Goal: Navigation & Orientation: Understand site structure

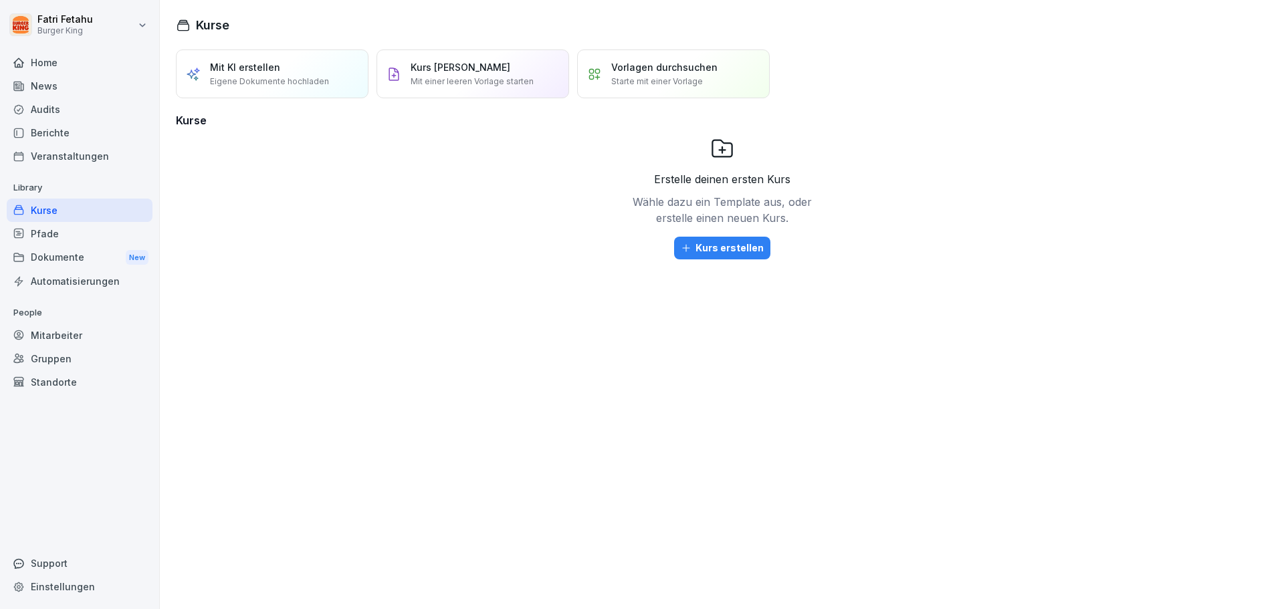
click at [72, 114] on div "Audits" at bounding box center [80, 109] width 146 height 23
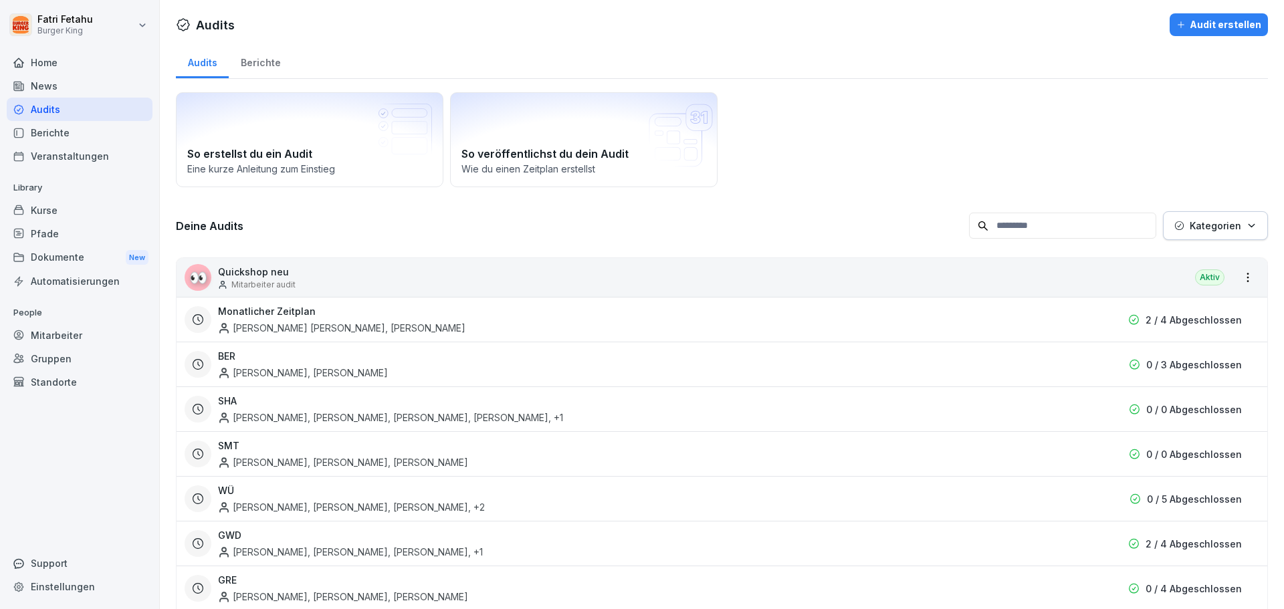
click at [57, 211] on div "Kurse" at bounding box center [80, 210] width 146 height 23
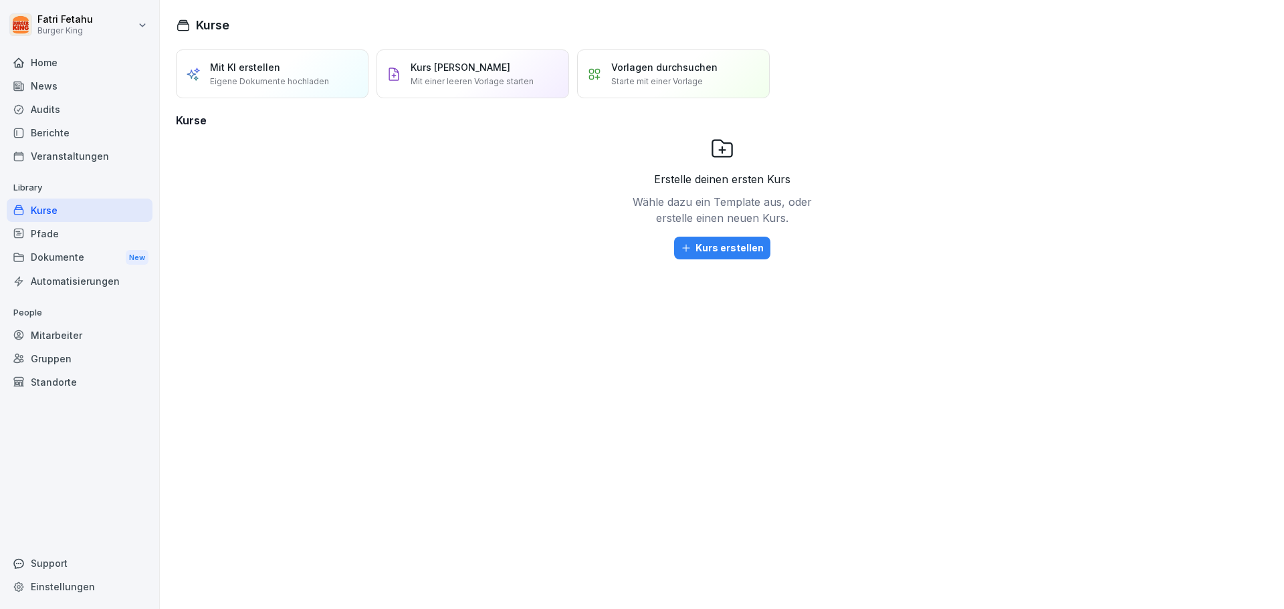
click at [134, 27] on html "Fatri Fetahu Burger King Home News Audits Berichte Veranstaltungen Library Kurs…" at bounding box center [642, 304] width 1284 height 609
click at [64, 31] on html "Fatri Fetahu Burger King Home News Audits Berichte Veranstaltungen Library Kurs…" at bounding box center [642, 304] width 1284 height 609
click at [54, 89] on div "News" at bounding box center [80, 85] width 146 height 23
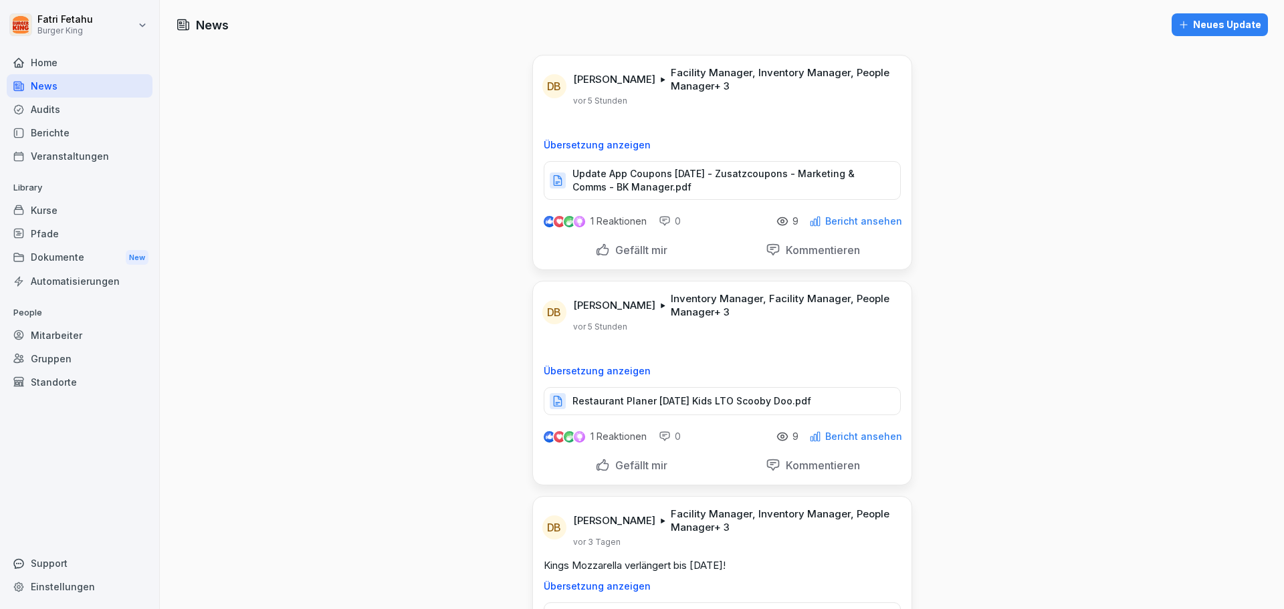
click at [50, 62] on div "Home" at bounding box center [80, 62] width 146 height 23
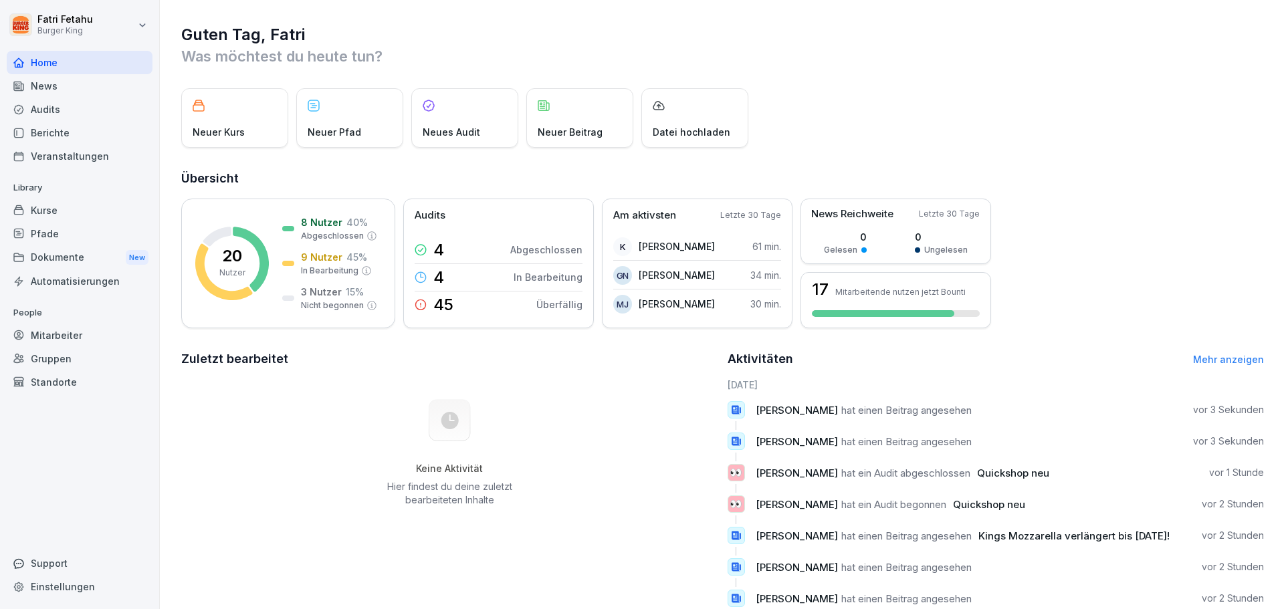
click at [53, 110] on div "Audits" at bounding box center [80, 109] width 146 height 23
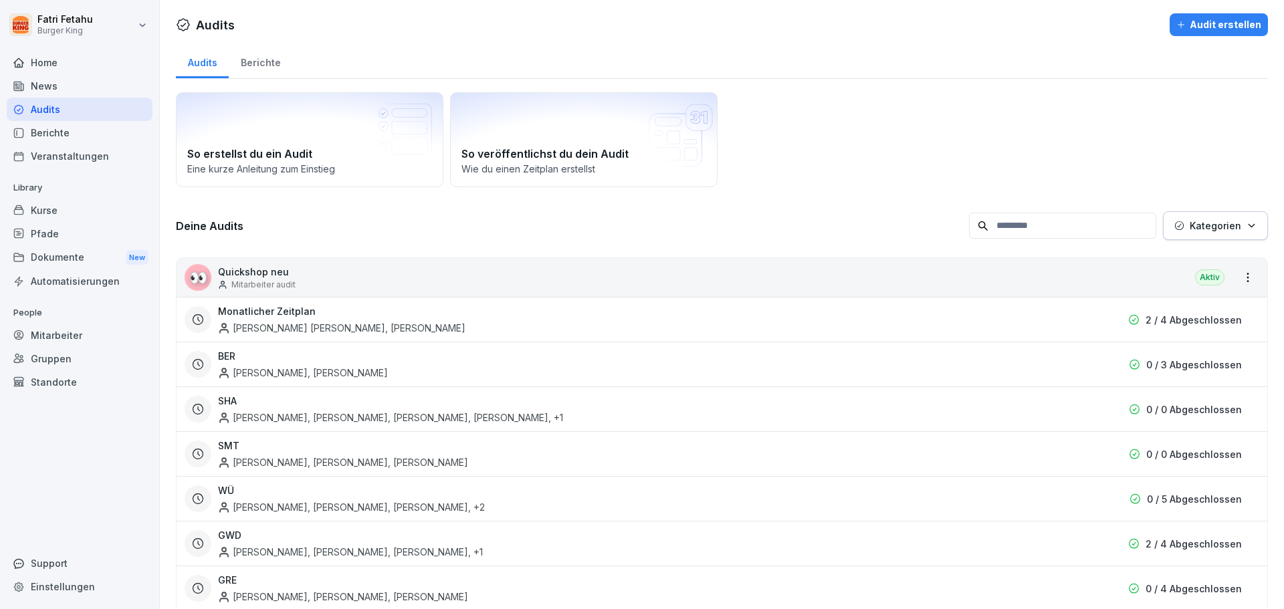
click at [54, 134] on div "Berichte" at bounding box center [80, 132] width 146 height 23
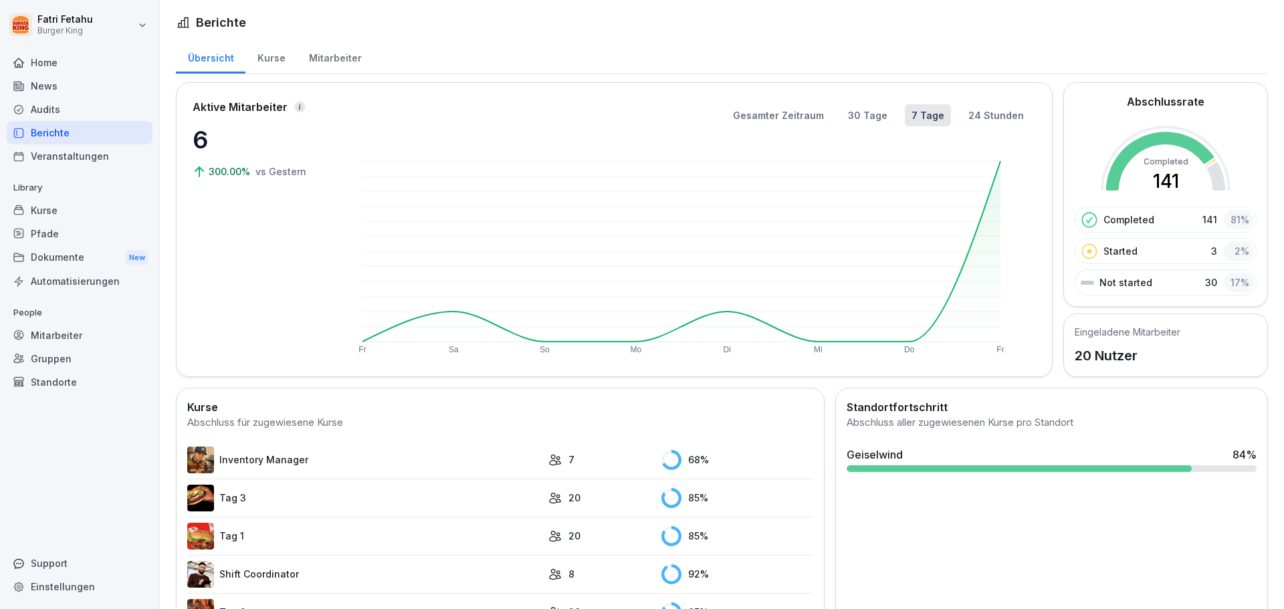
click at [60, 158] on div "Veranstaltungen" at bounding box center [80, 155] width 146 height 23
